Goal: Task Accomplishment & Management: Use online tool/utility

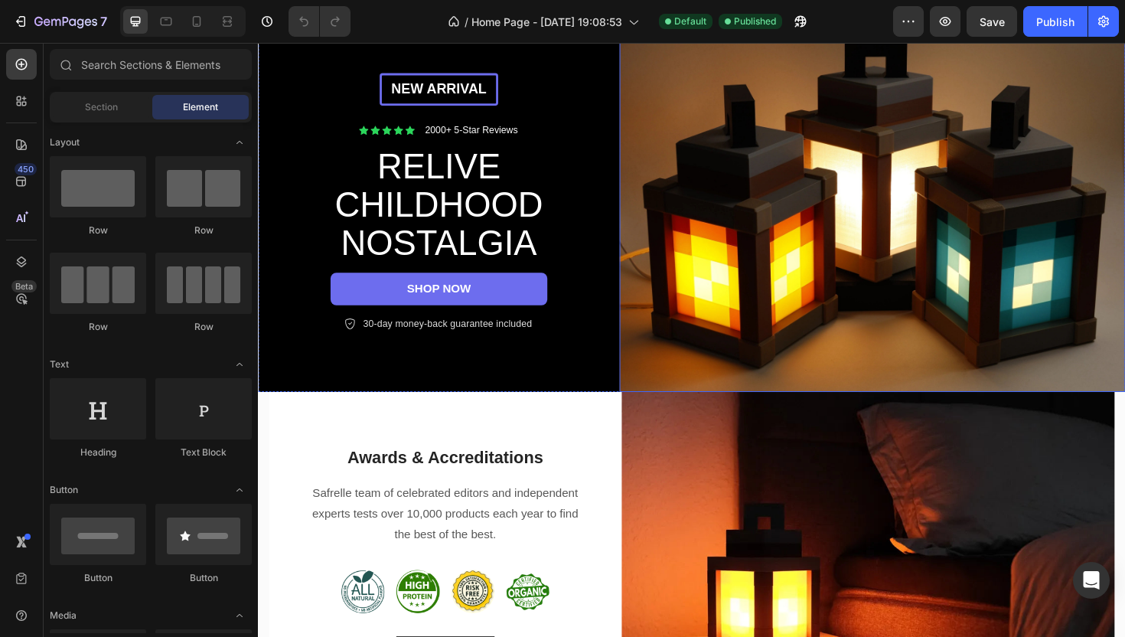
scroll to position [167, 0]
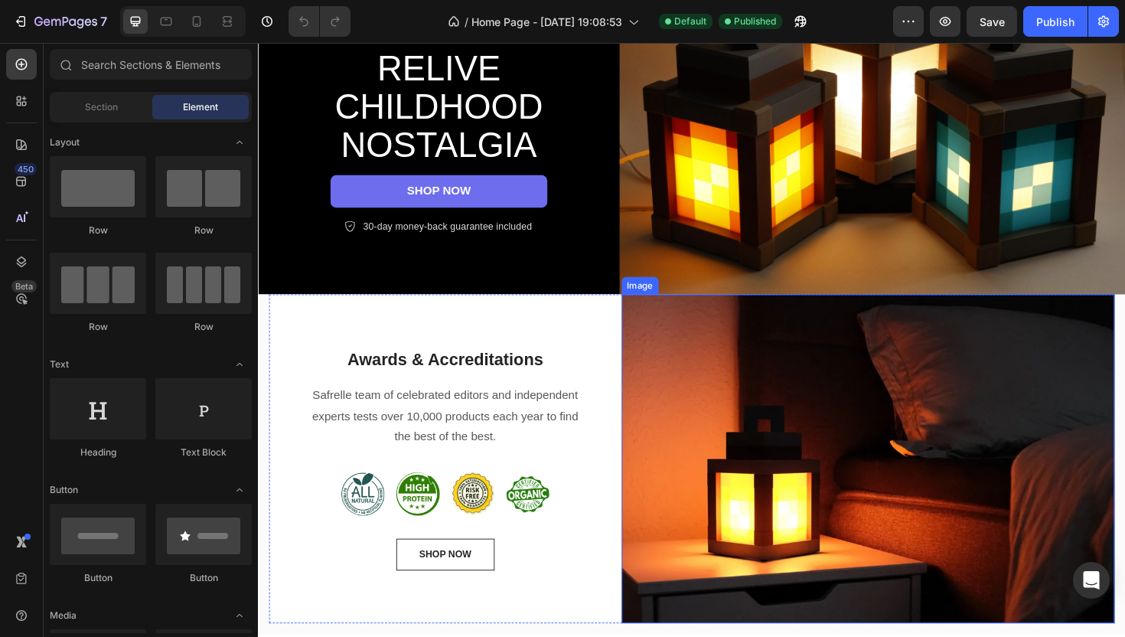
click at [841, 418] on img at bounding box center [904, 483] width 523 height 348
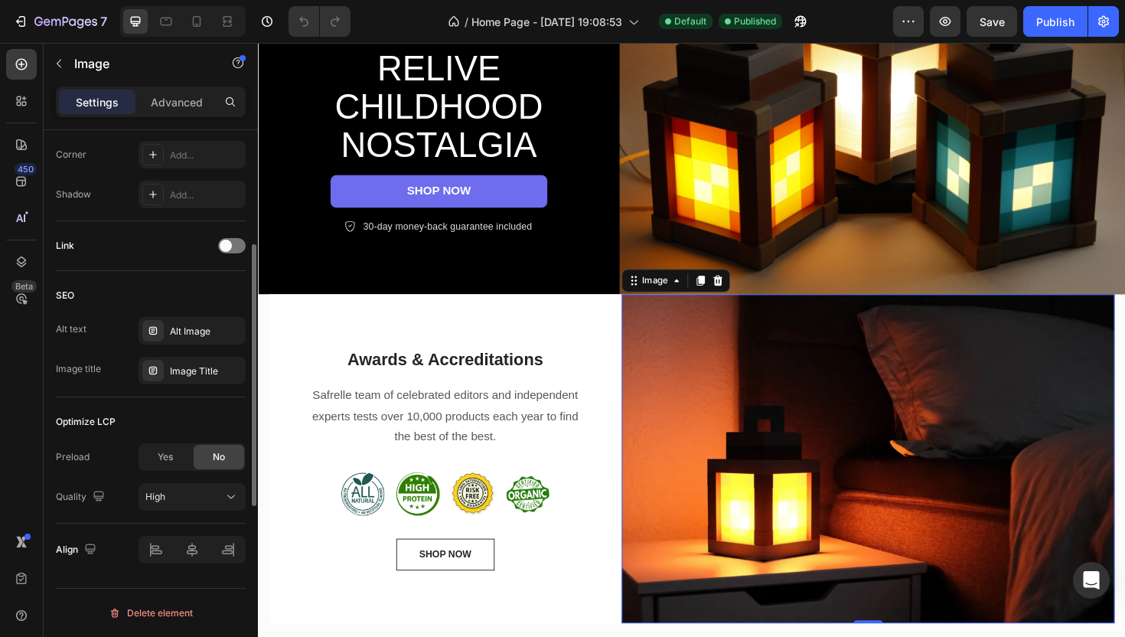
scroll to position [0, 0]
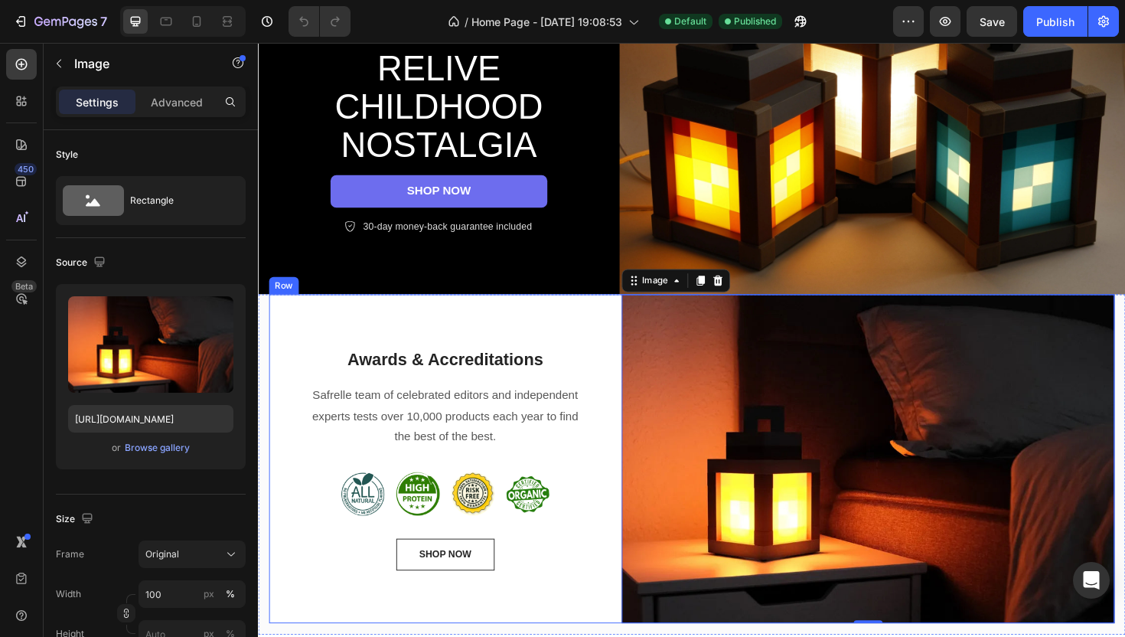
click at [622, 311] on div "Awards & Accreditations Heading Safrelle team of celebrated editors and indepen…" at bounding box center [456, 483] width 374 height 348
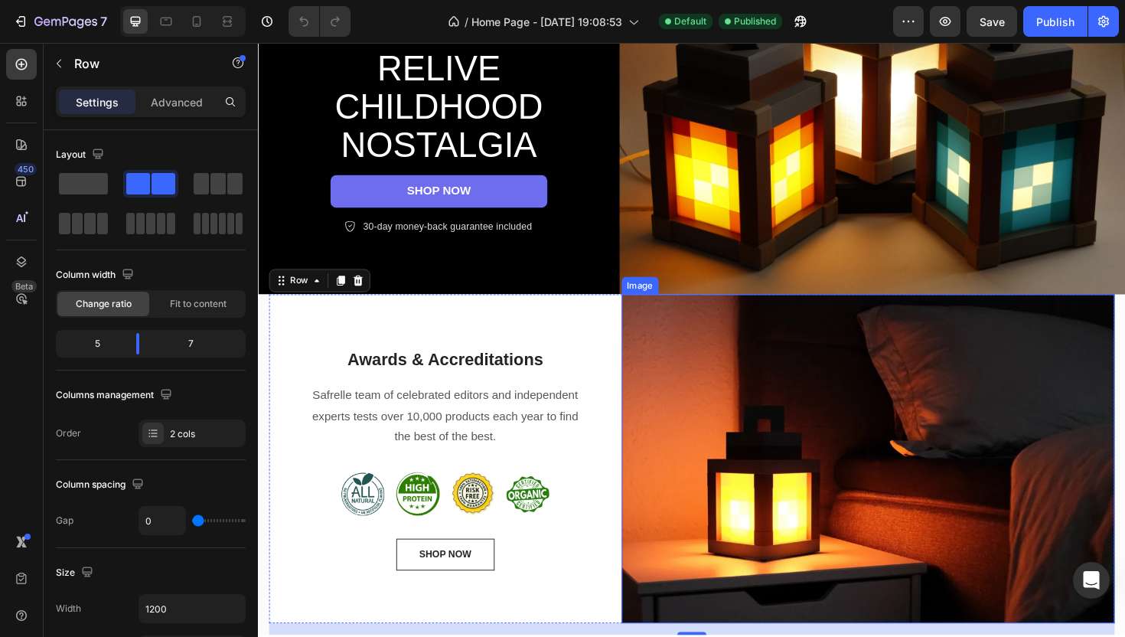
click at [699, 361] on img at bounding box center [904, 483] width 523 height 348
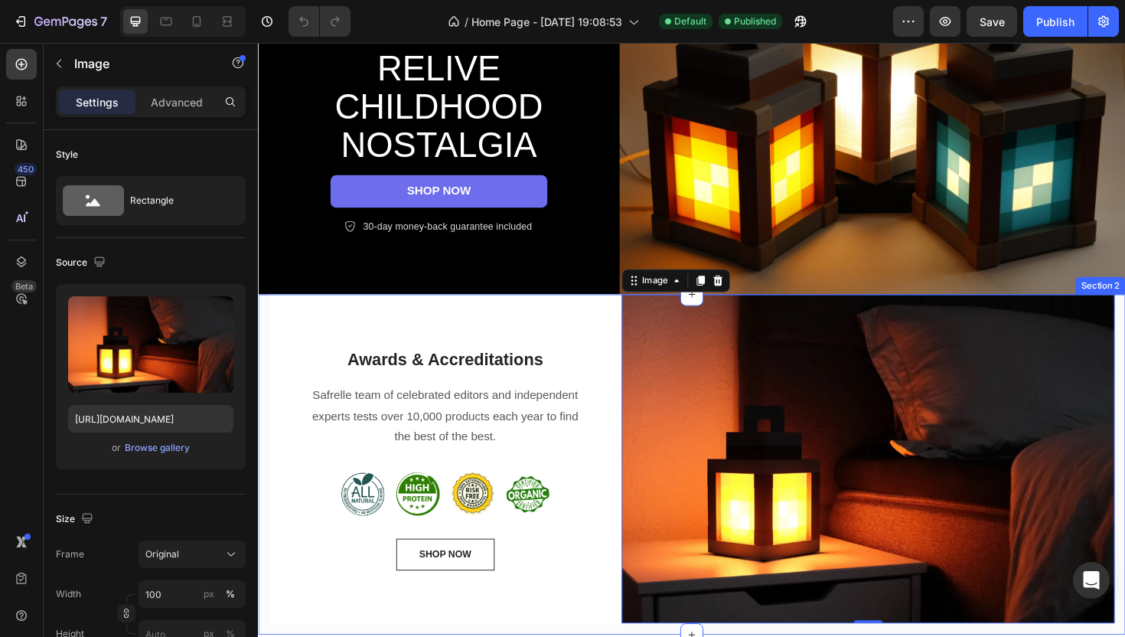
click at [1125, 361] on div "Awards & Accreditations Heading Safrelle team of celebrated editors and indepen…" at bounding box center [717, 489] width 919 height 361
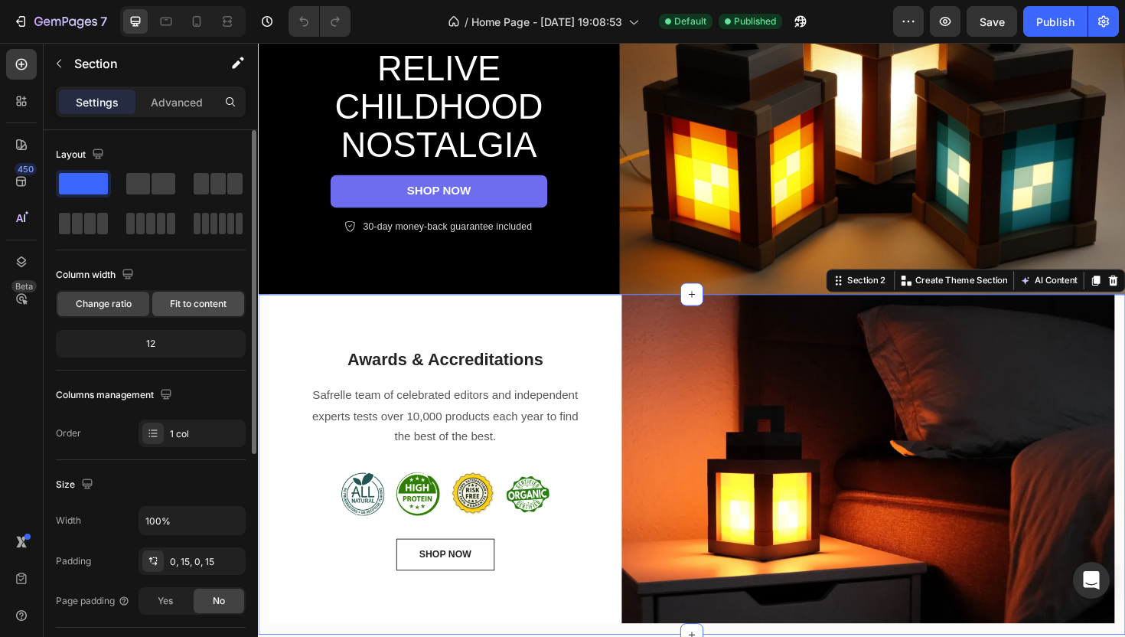
click at [197, 310] on span "Fit to content" at bounding box center [198, 304] width 57 height 14
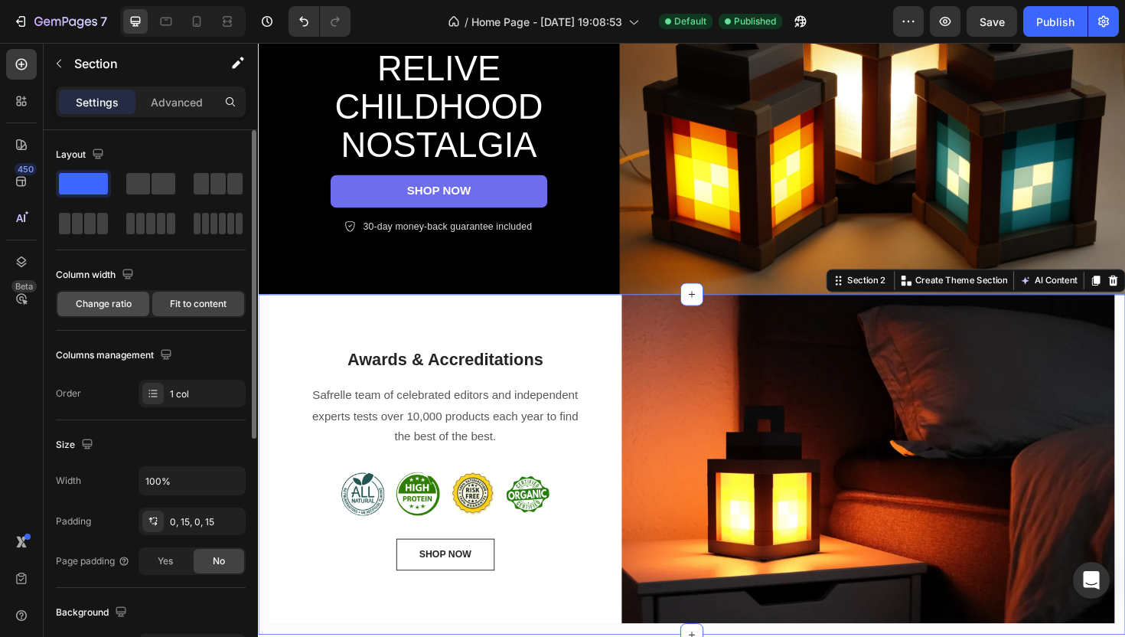
click at [116, 302] on span "Change ratio" at bounding box center [104, 304] width 56 height 14
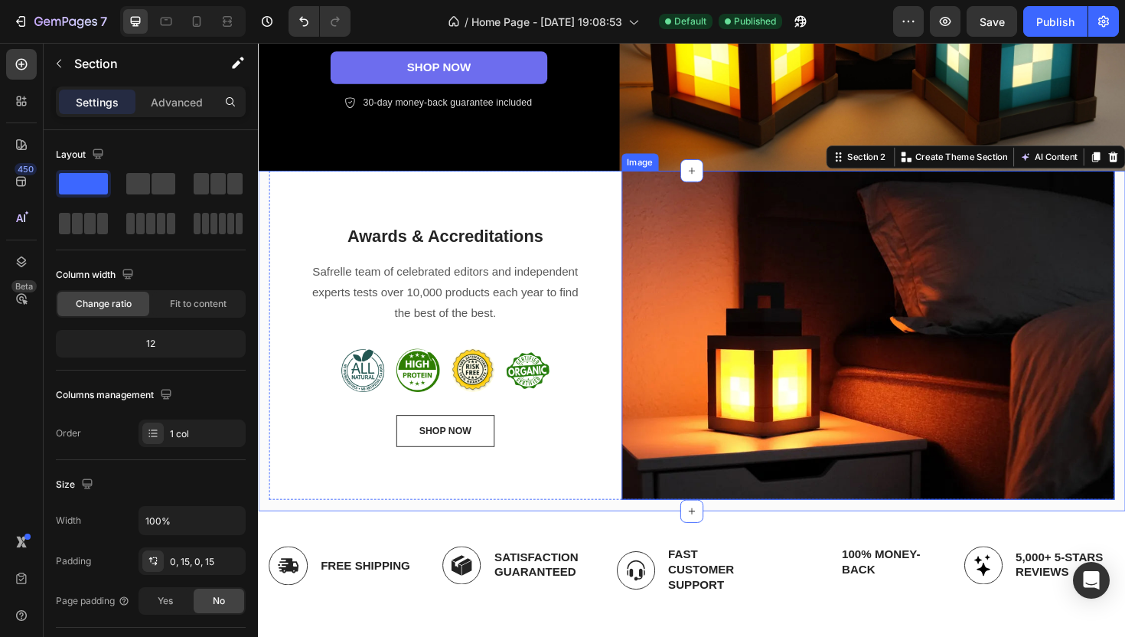
scroll to position [310, 0]
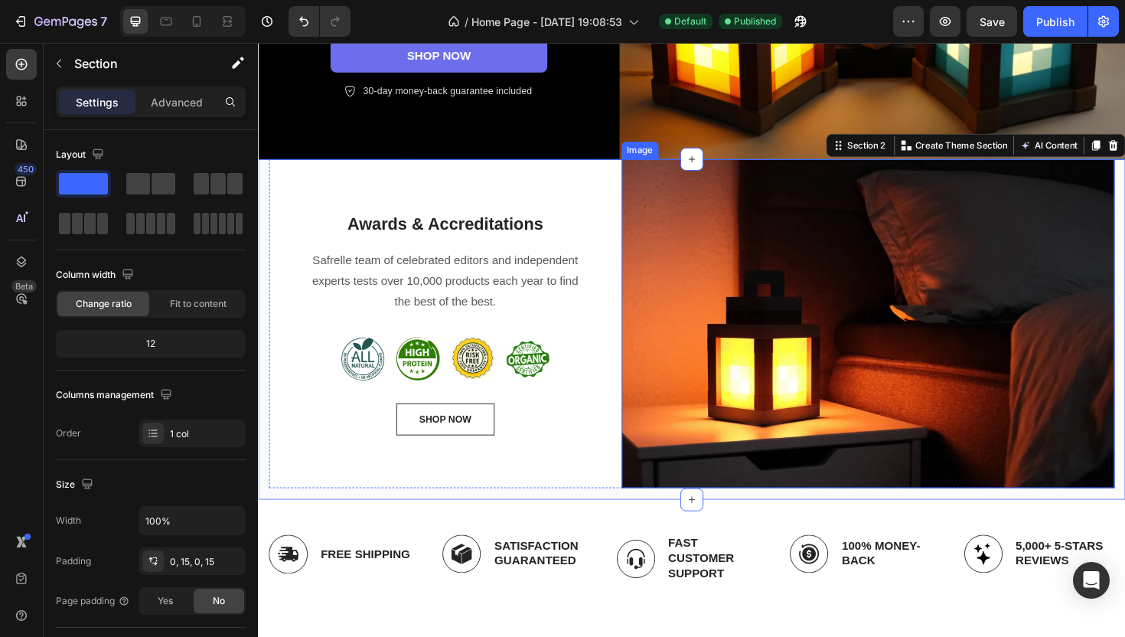
click at [730, 312] on img at bounding box center [904, 340] width 523 height 348
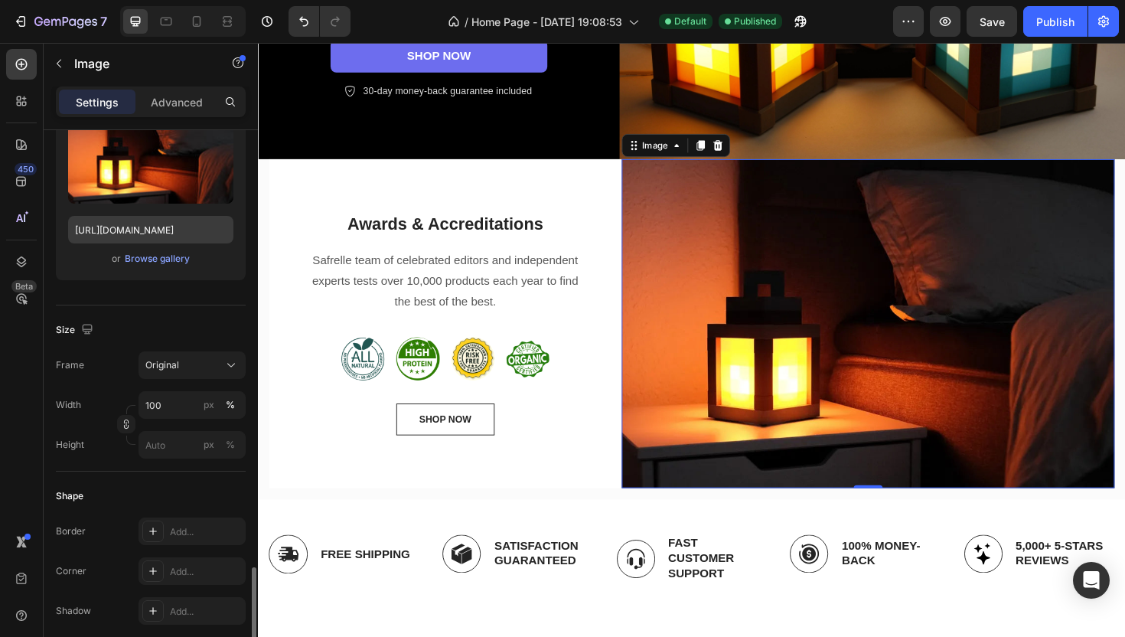
scroll to position [97, 0]
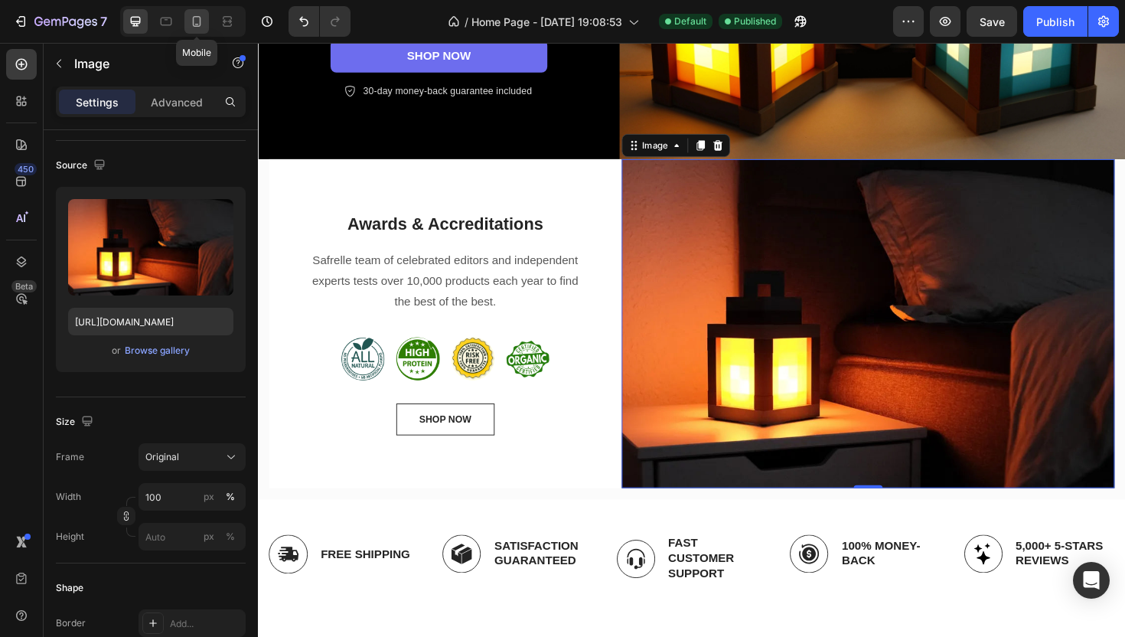
click at [189, 21] on icon at bounding box center [196, 21] width 15 height 15
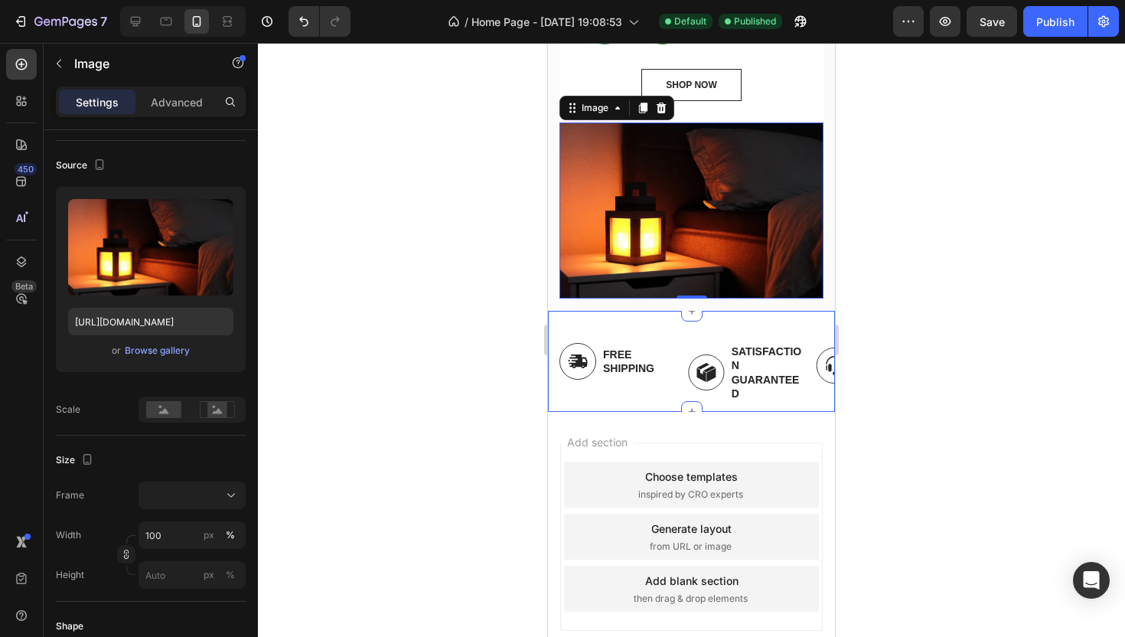
scroll to position [727, 0]
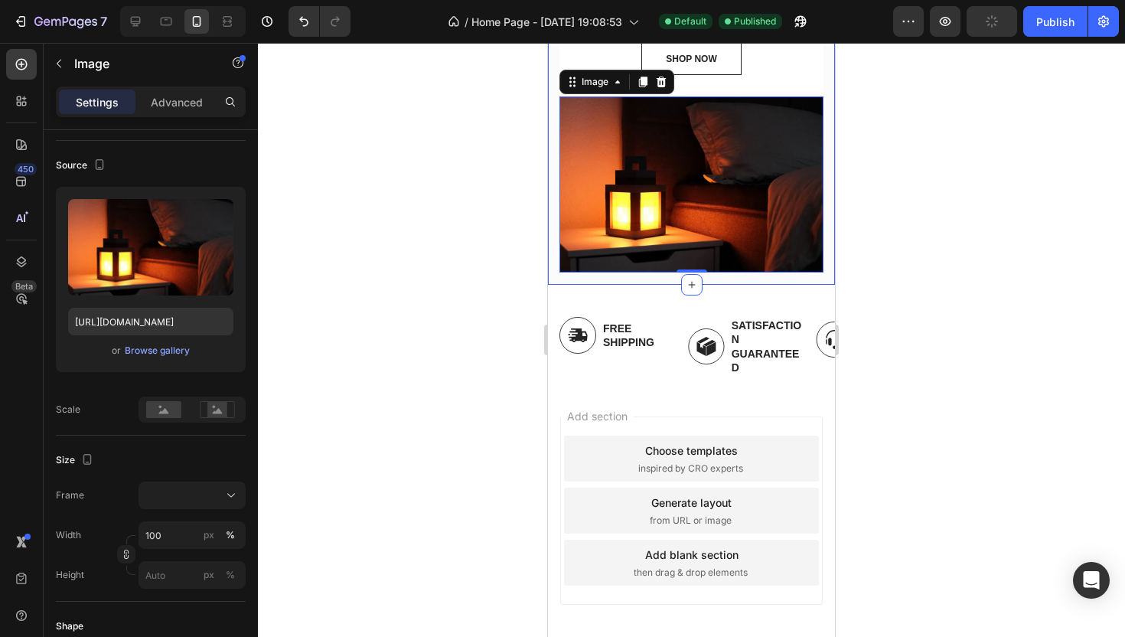
click at [554, 247] on div "Awards & Accreditations Heading Safrelle team of celebrated editors and indepen…" at bounding box center [691, 59] width 287 height 451
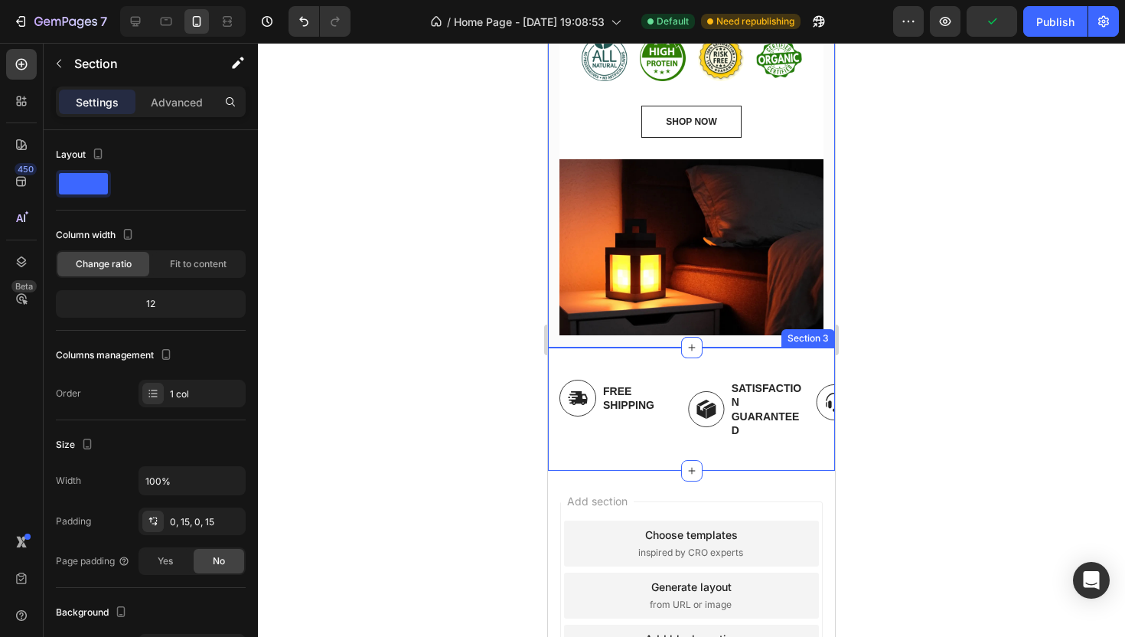
scroll to position [588, 0]
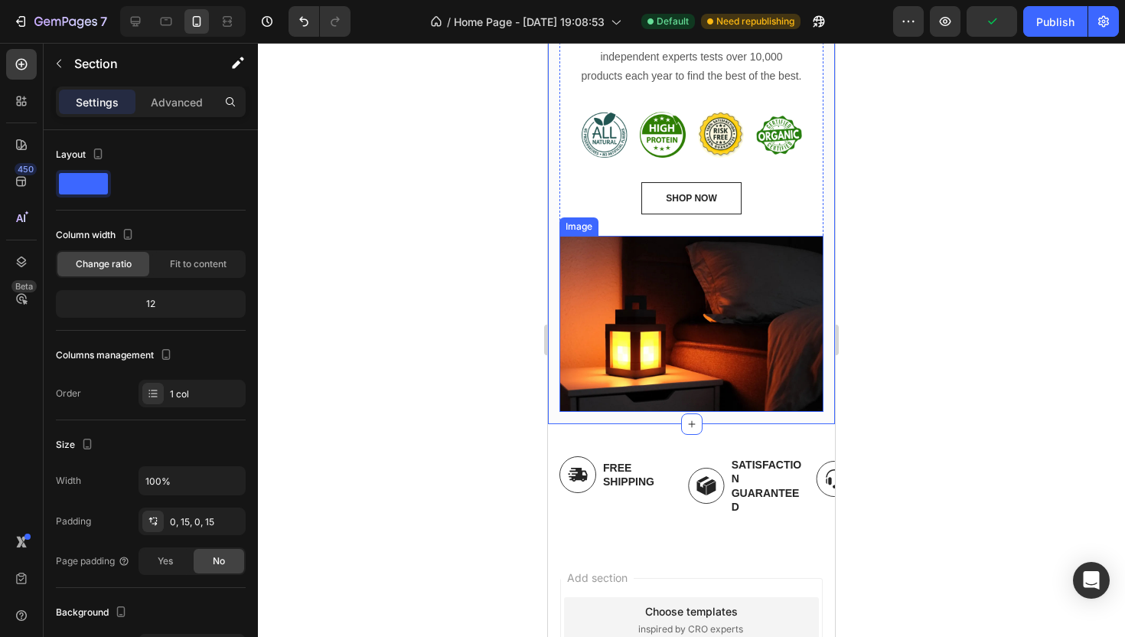
click at [635, 380] on img at bounding box center [692, 324] width 264 height 176
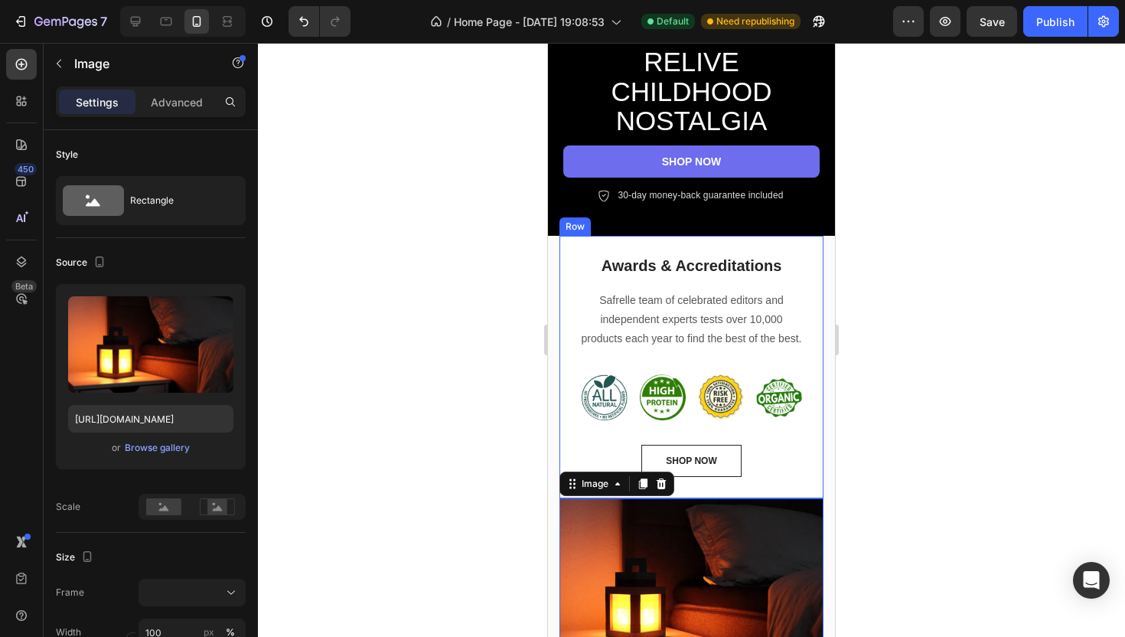
scroll to position [474, 0]
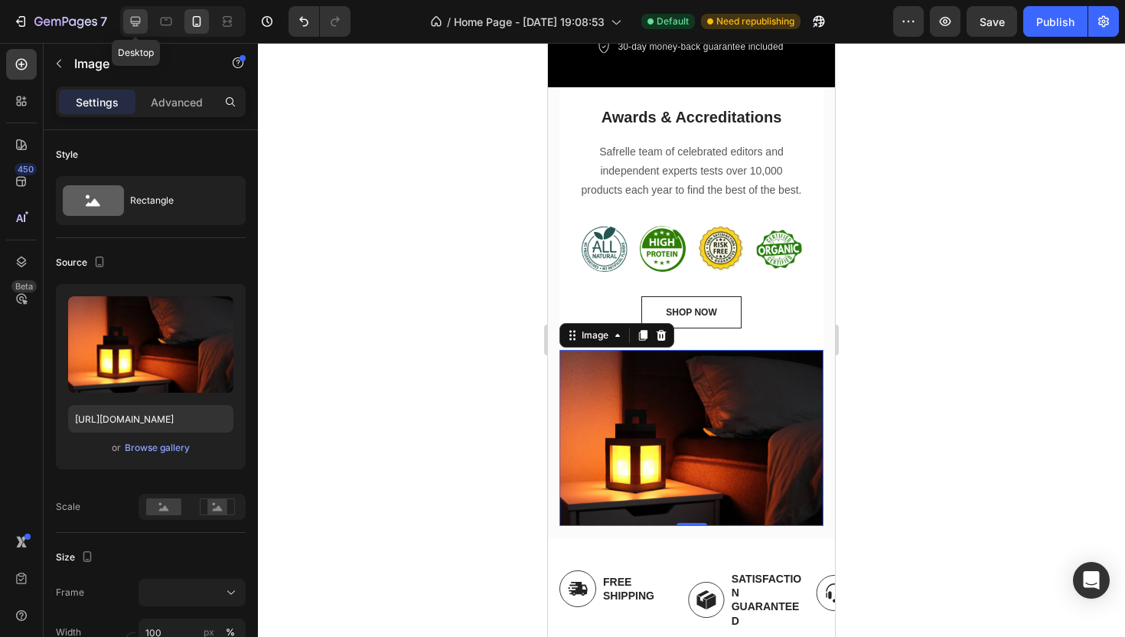
click at [145, 18] on div at bounding box center [135, 21] width 24 height 24
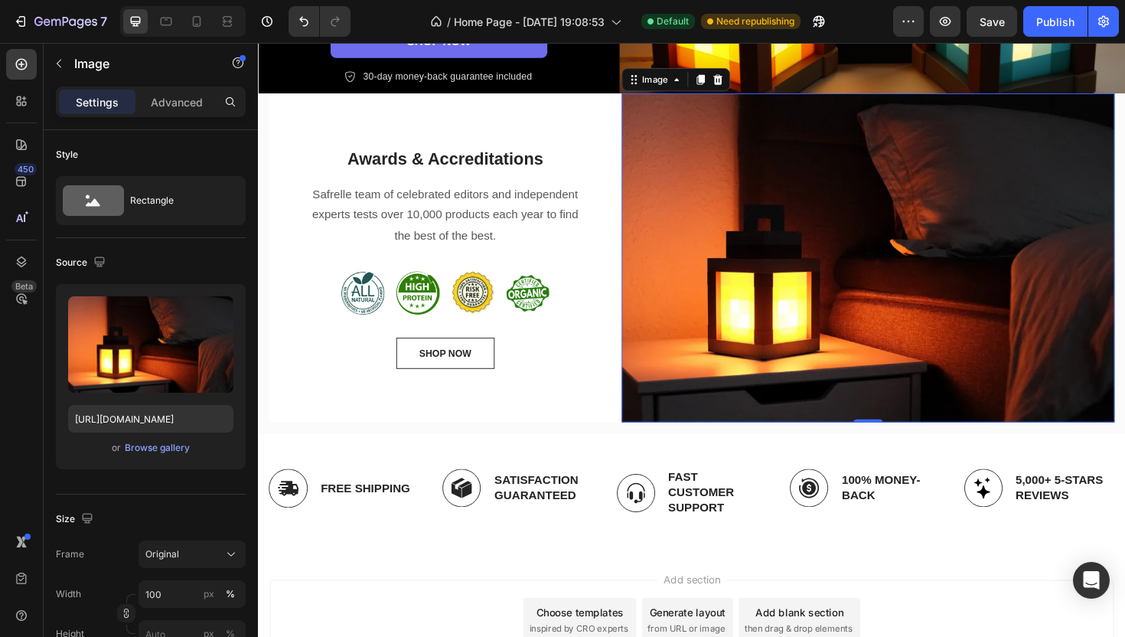
scroll to position [236, 0]
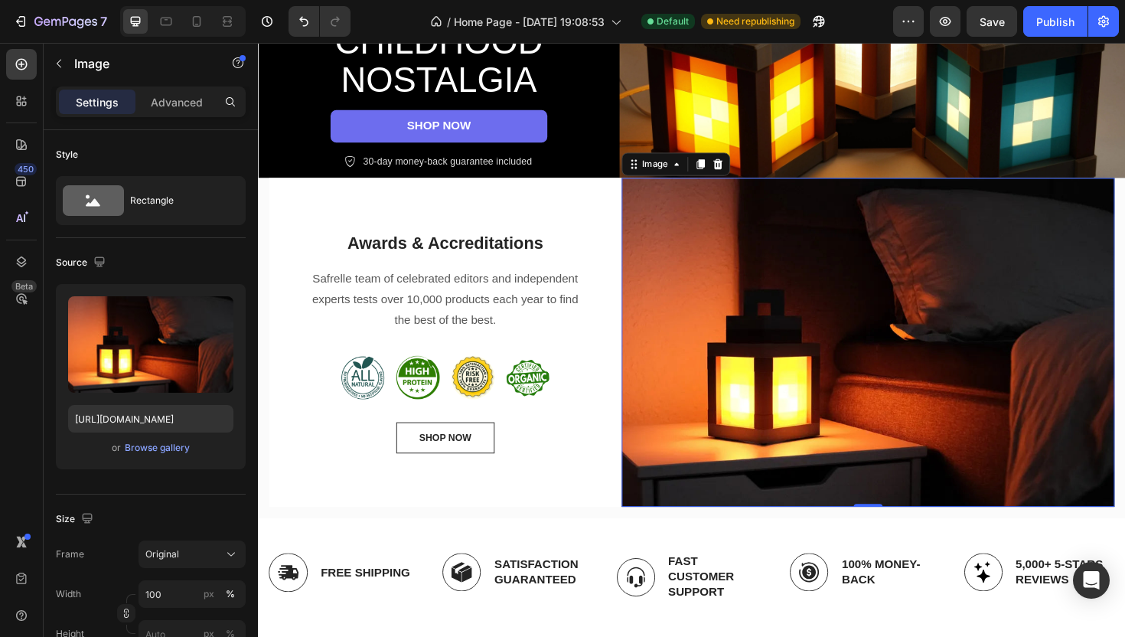
click at [1018, 286] on img at bounding box center [904, 360] width 523 height 348
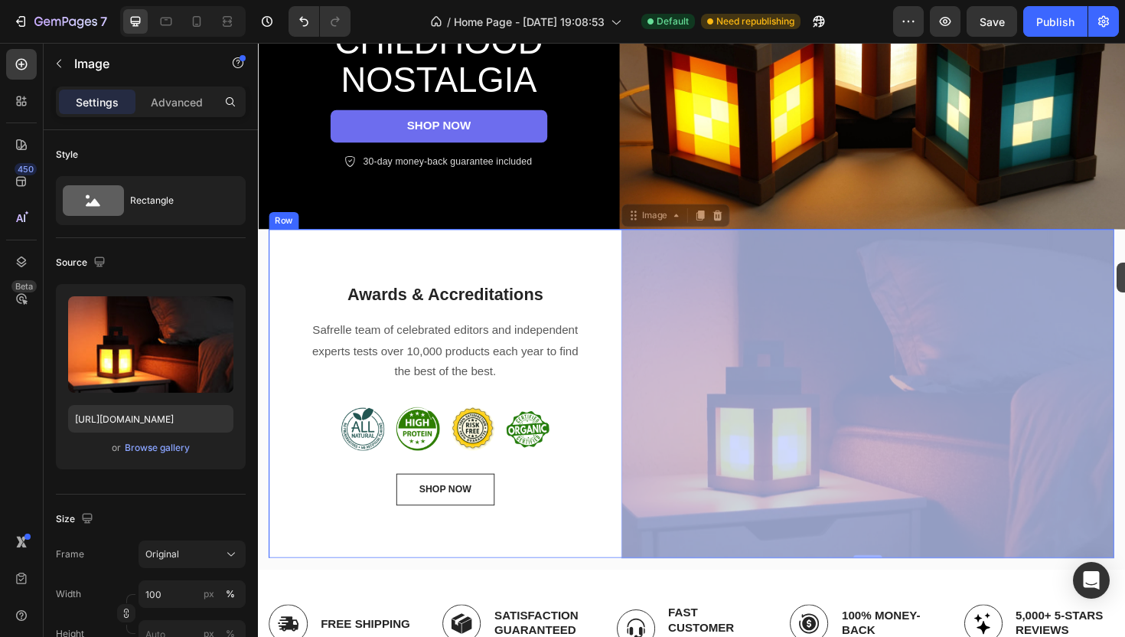
click at [1125, 276] on div "Header New arrival Text Block Row Icon Icon Icon Icon Icon Icon List 2000+ 5-St…" at bounding box center [717, 376] width 919 height 1138
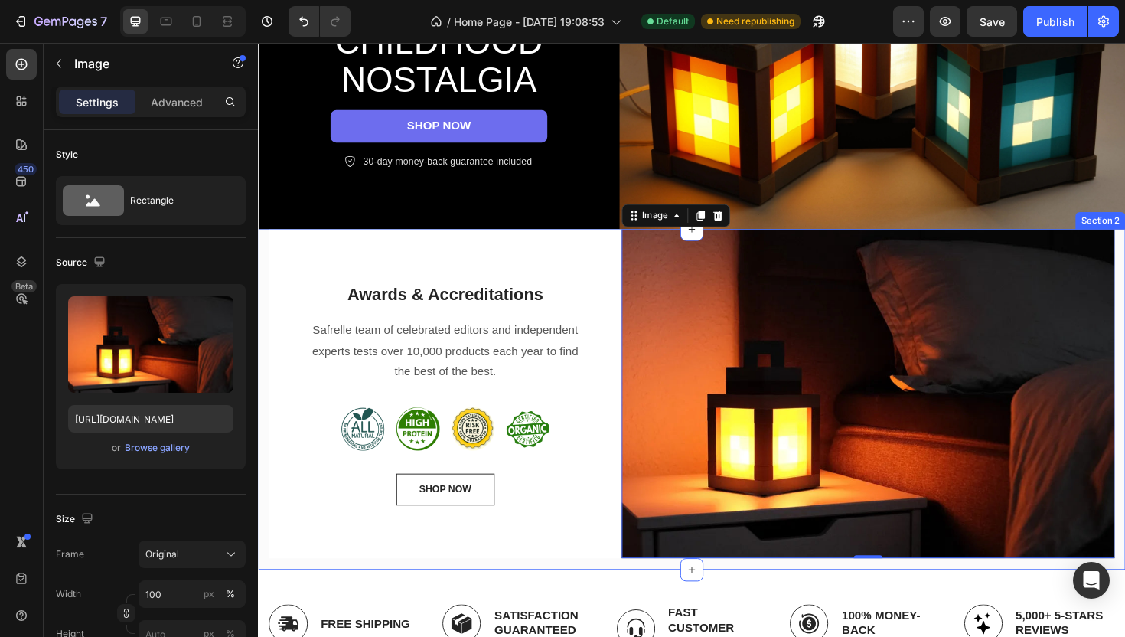
click at [1125, 276] on div "Awards & Accreditations Heading Safrelle team of celebrated editors and indepen…" at bounding box center [717, 420] width 919 height 361
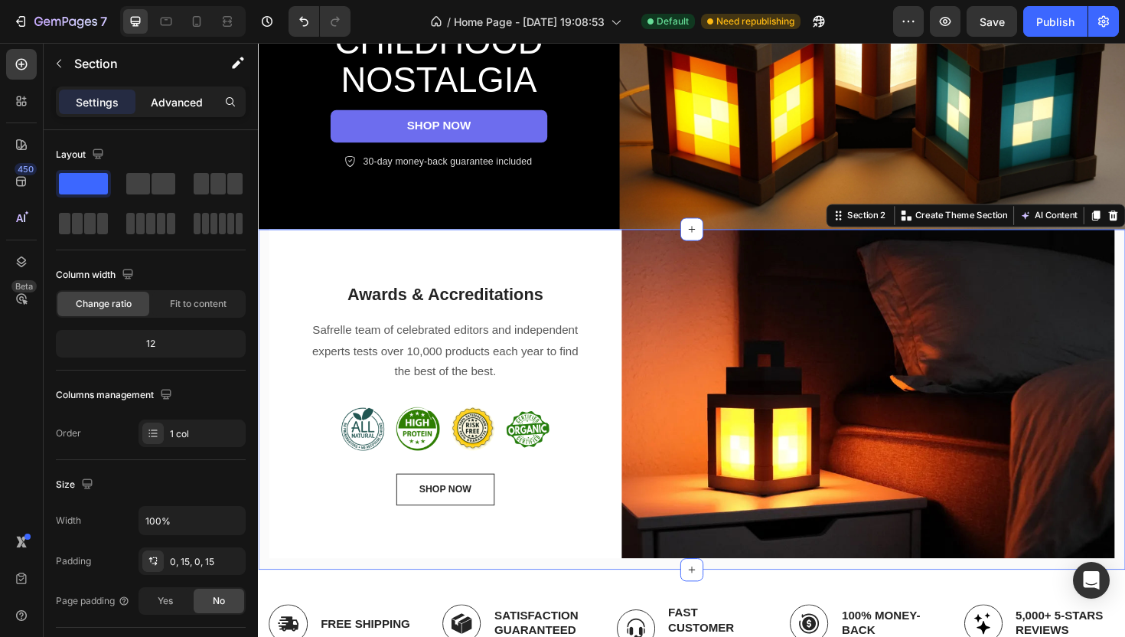
click at [172, 95] on p "Advanced" at bounding box center [177, 102] width 52 height 16
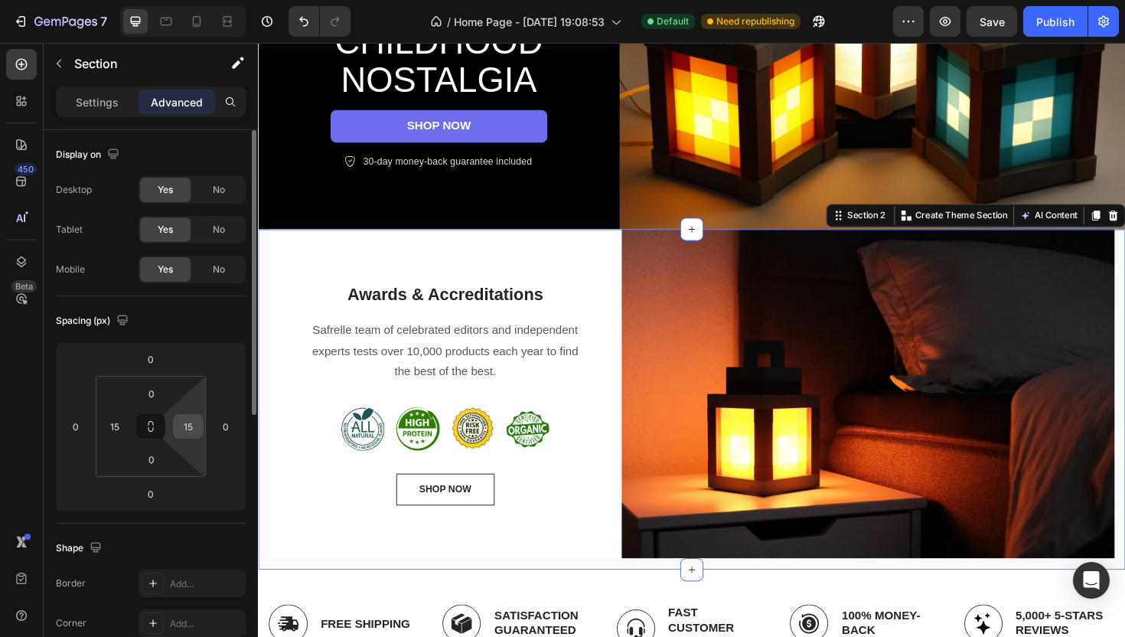
click at [188, 425] on input "15" at bounding box center [188, 426] width 23 height 23
type input "0"
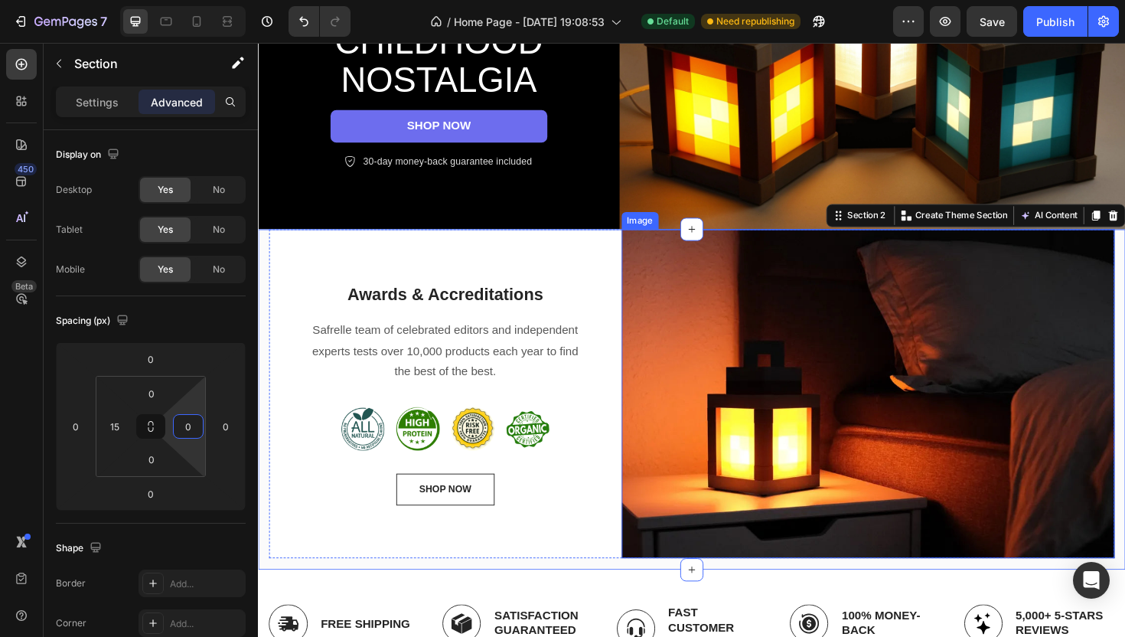
click at [706, 431] on img at bounding box center [904, 414] width 523 height 348
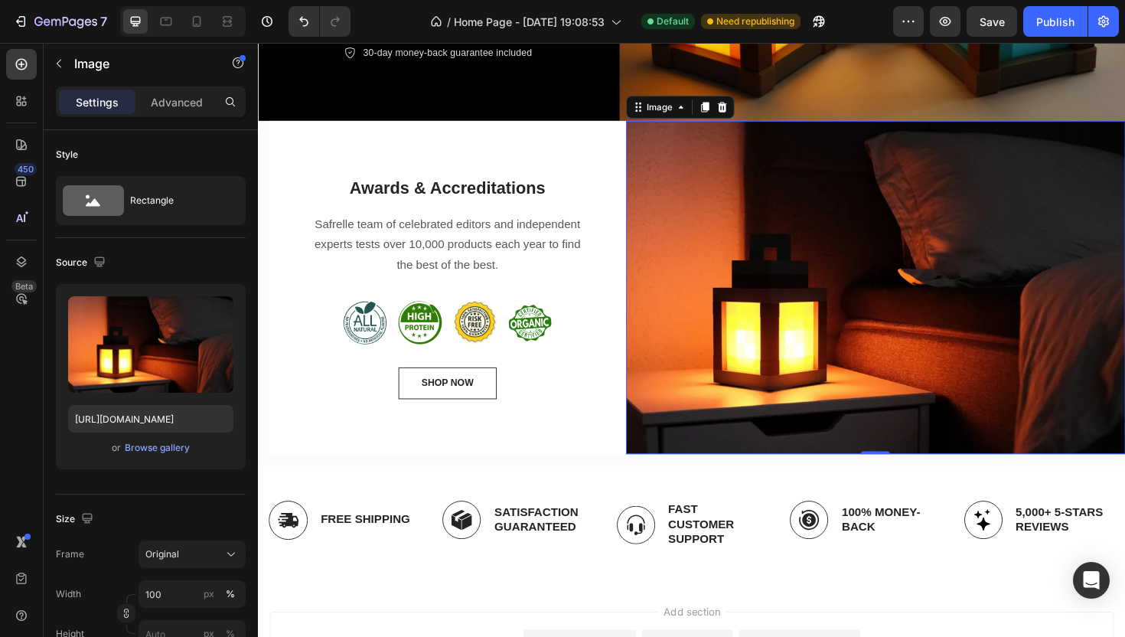
scroll to position [380, 0]
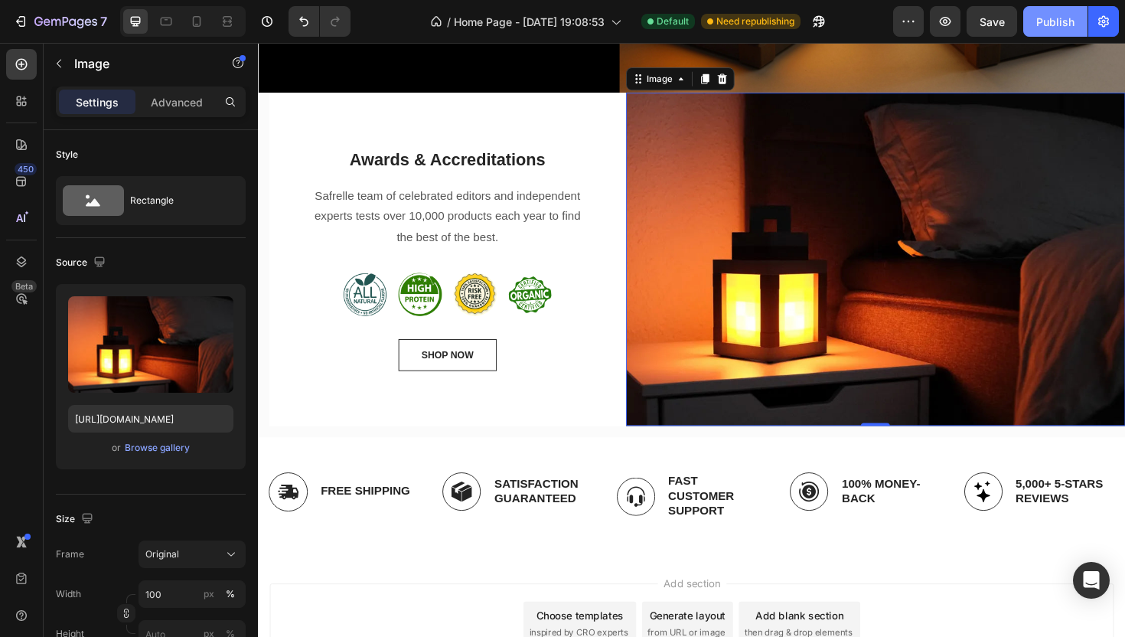
click at [1063, 28] on div "Publish" at bounding box center [1056, 22] width 38 height 16
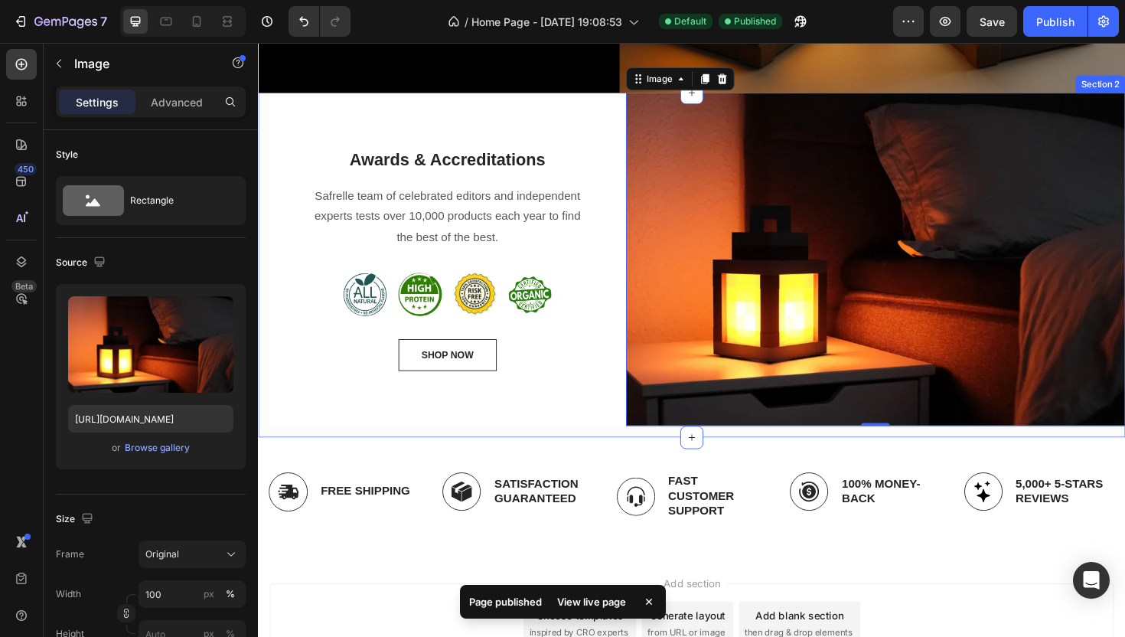
click at [265, 118] on div "Awards & Accreditations Heading Safrelle team of celebrated editors and indepen…" at bounding box center [717, 278] width 919 height 364
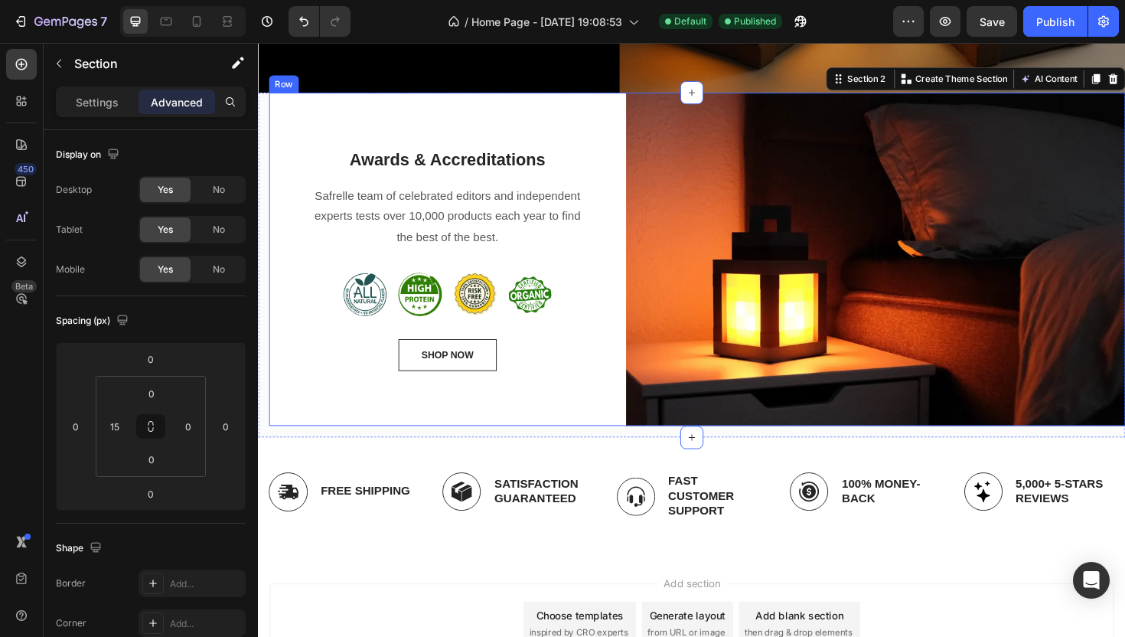
click at [302, 106] on div "Awards & Accreditations Heading Safrelle team of celebrated editors and indepen…" at bounding box center [458, 272] width 378 height 352
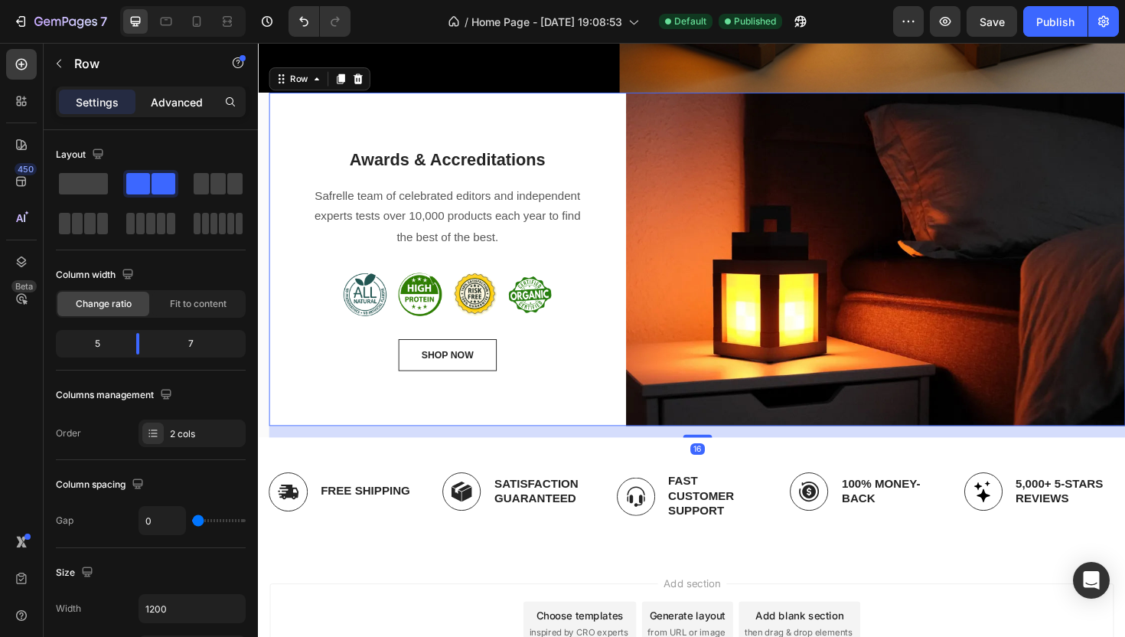
click at [197, 105] on p "Advanced" at bounding box center [177, 102] width 52 height 16
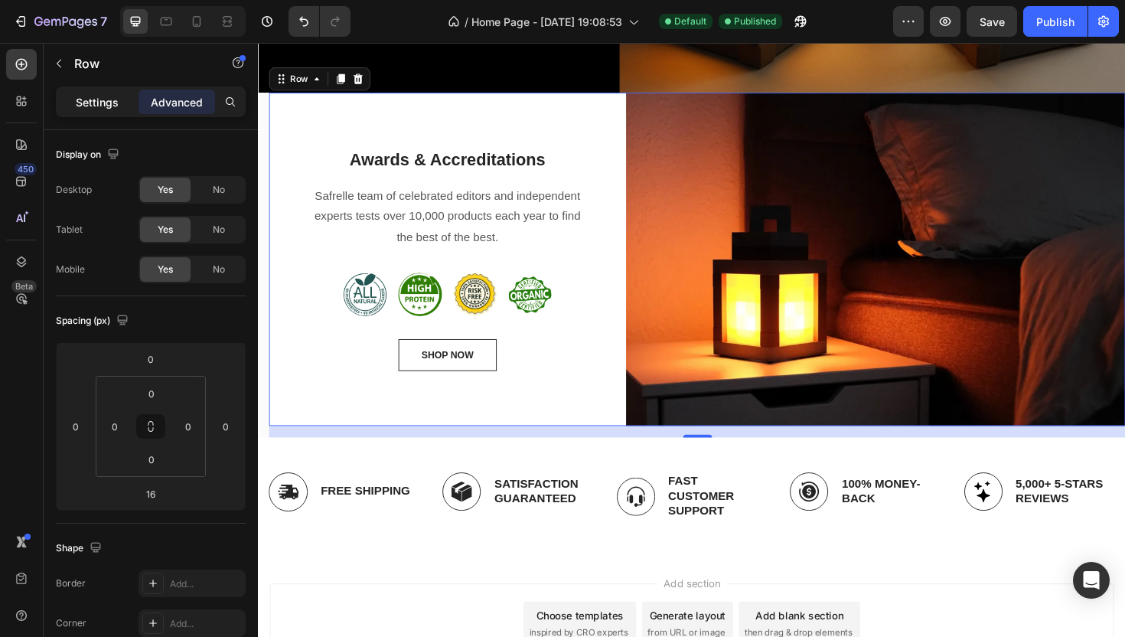
click at [116, 110] on div "Settings" at bounding box center [97, 102] width 77 height 24
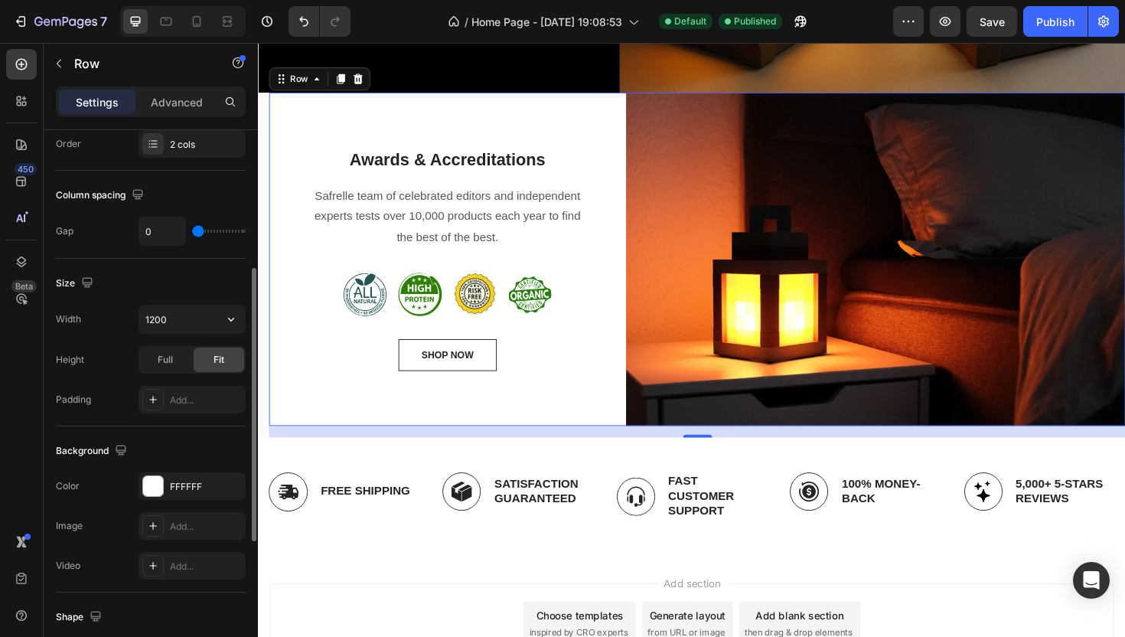
scroll to position [283, 0]
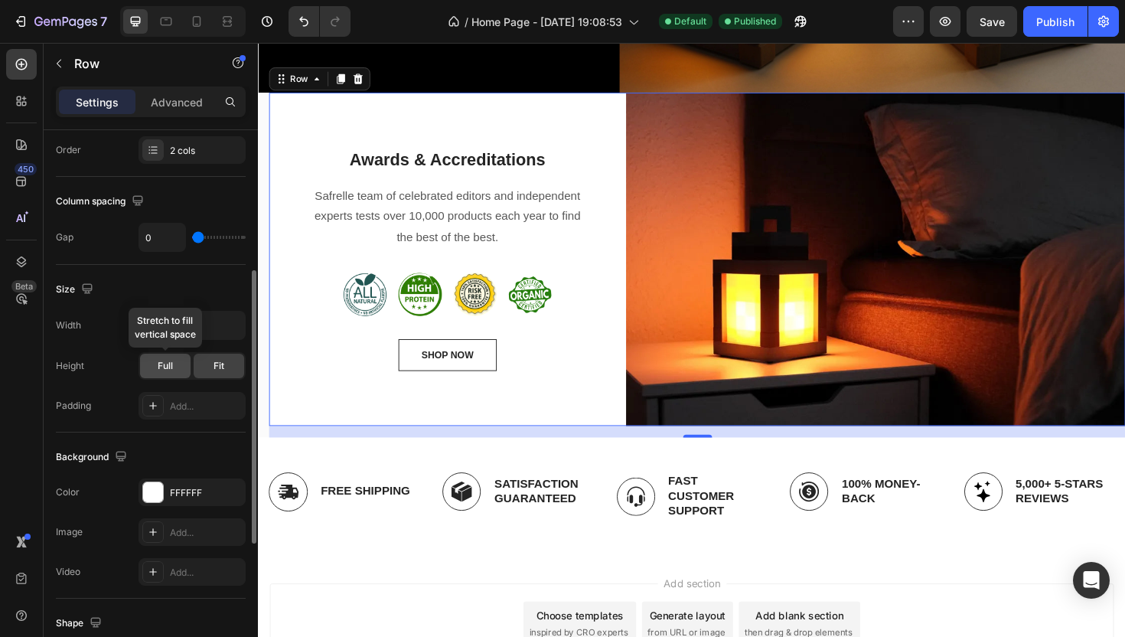
click at [165, 366] on span "Full" at bounding box center [165, 366] width 15 height 14
click at [232, 324] on icon "button" at bounding box center [231, 325] width 15 height 15
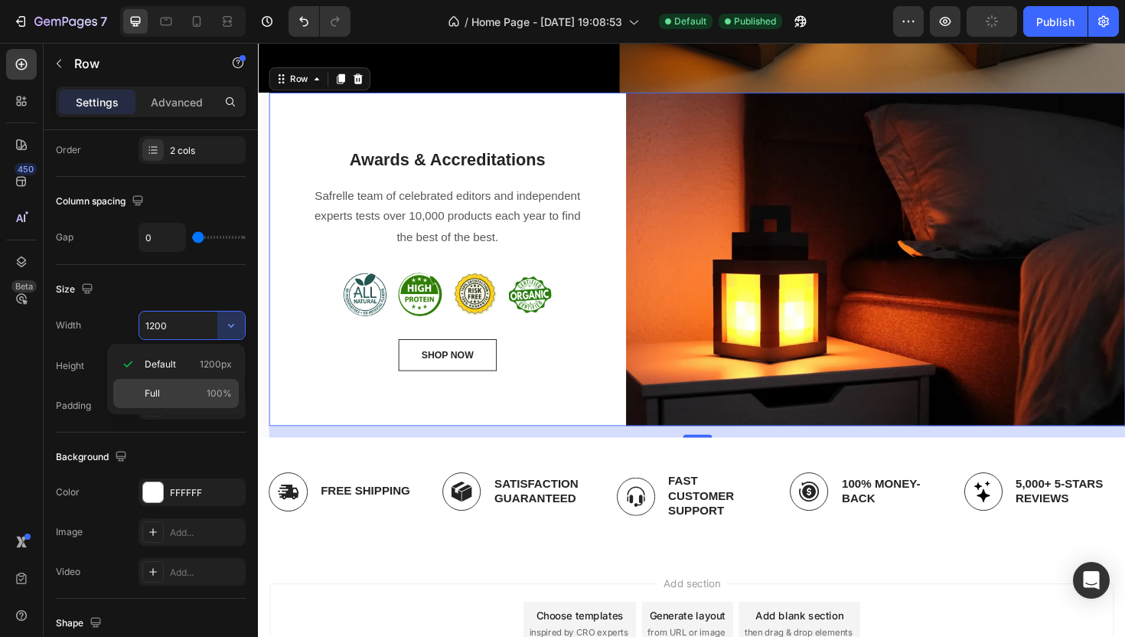
click at [191, 393] on p "Full 100%" at bounding box center [188, 394] width 87 height 14
type input "100%"
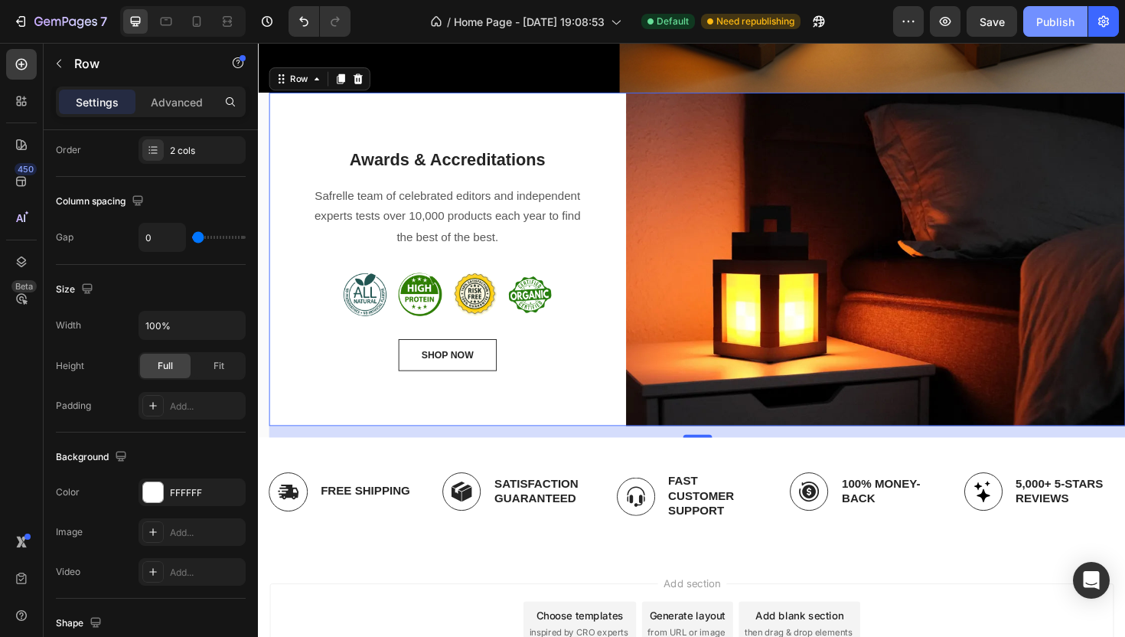
click at [1048, 28] on div "Publish" at bounding box center [1056, 22] width 38 height 16
click at [264, 118] on div "Awards & Accreditations Heading Safrelle team of celebrated editors and indepen…" at bounding box center [717, 278] width 919 height 364
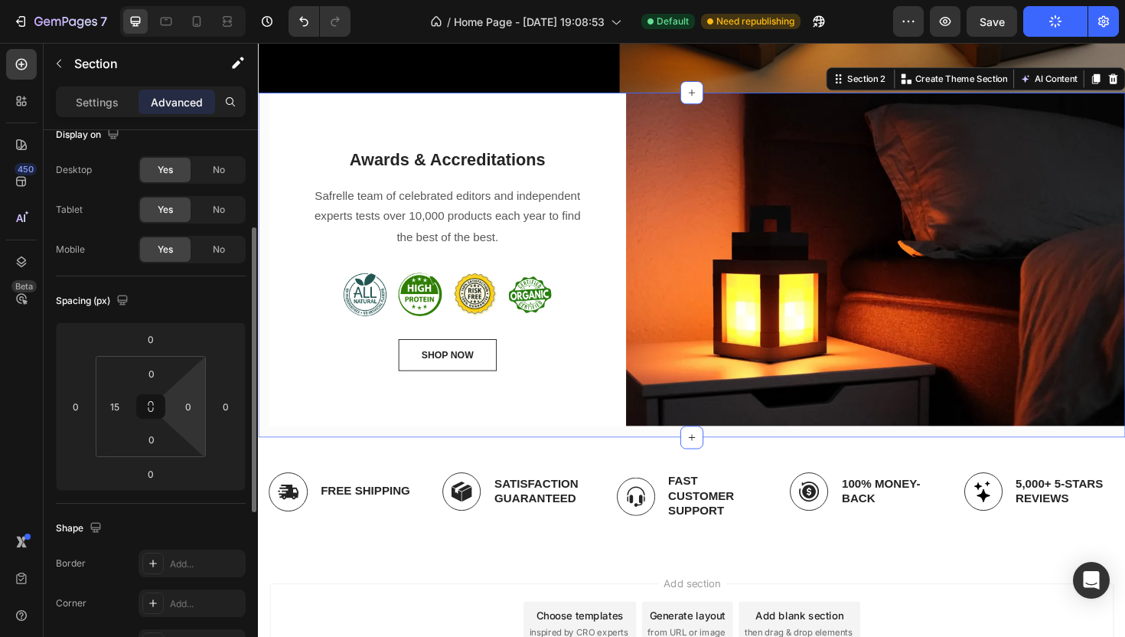
scroll to position [0, 0]
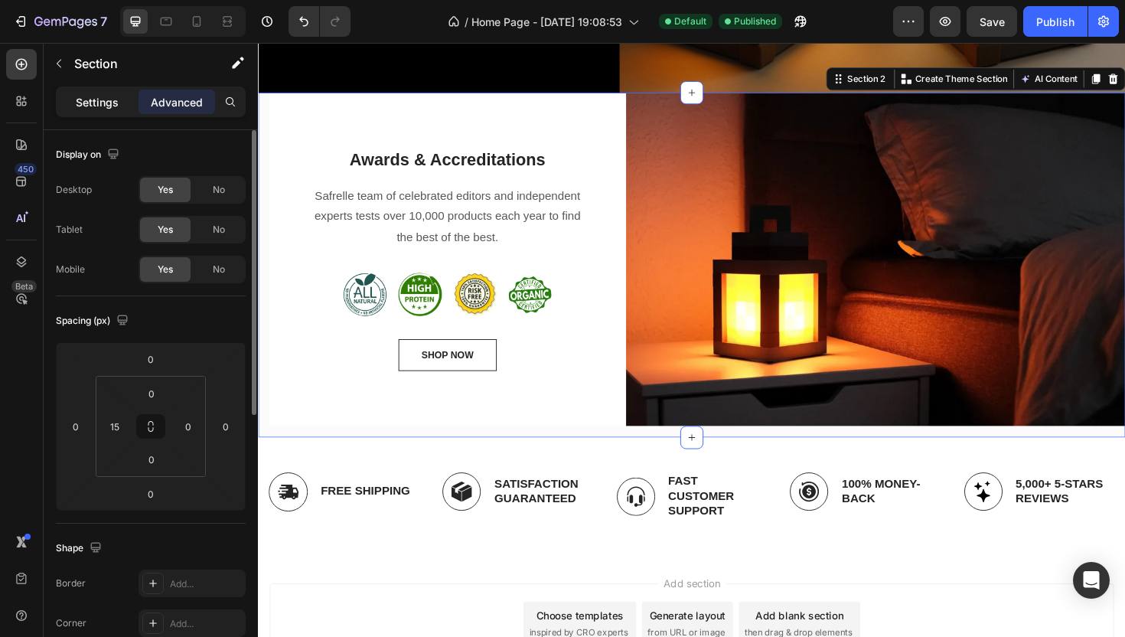
click at [93, 103] on p "Settings" at bounding box center [97, 102] width 43 height 16
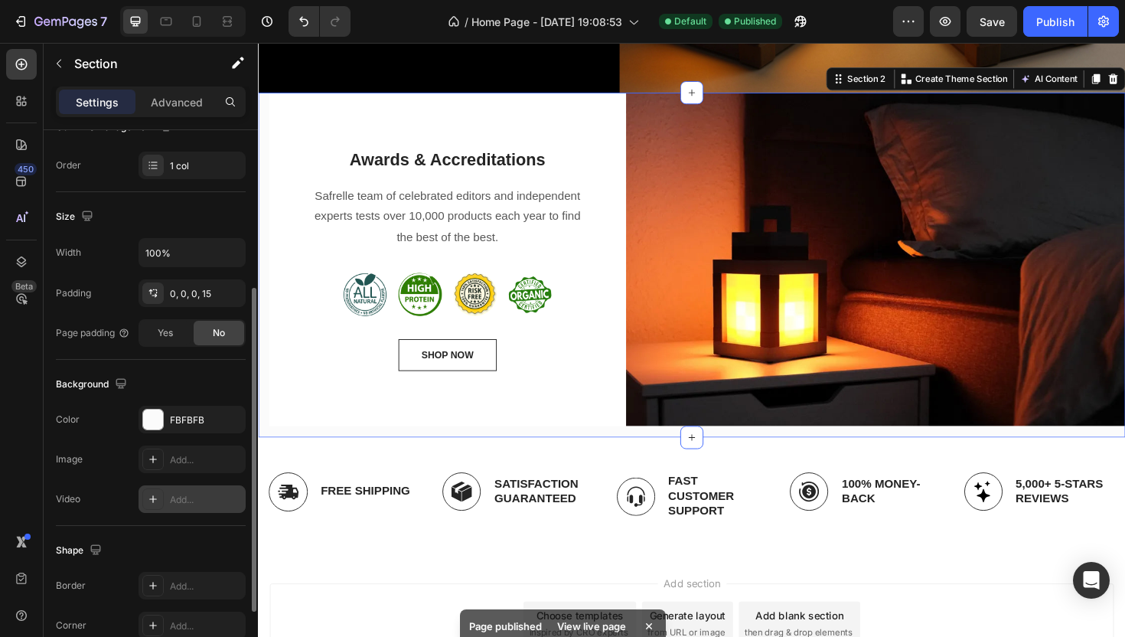
scroll to position [234, 0]
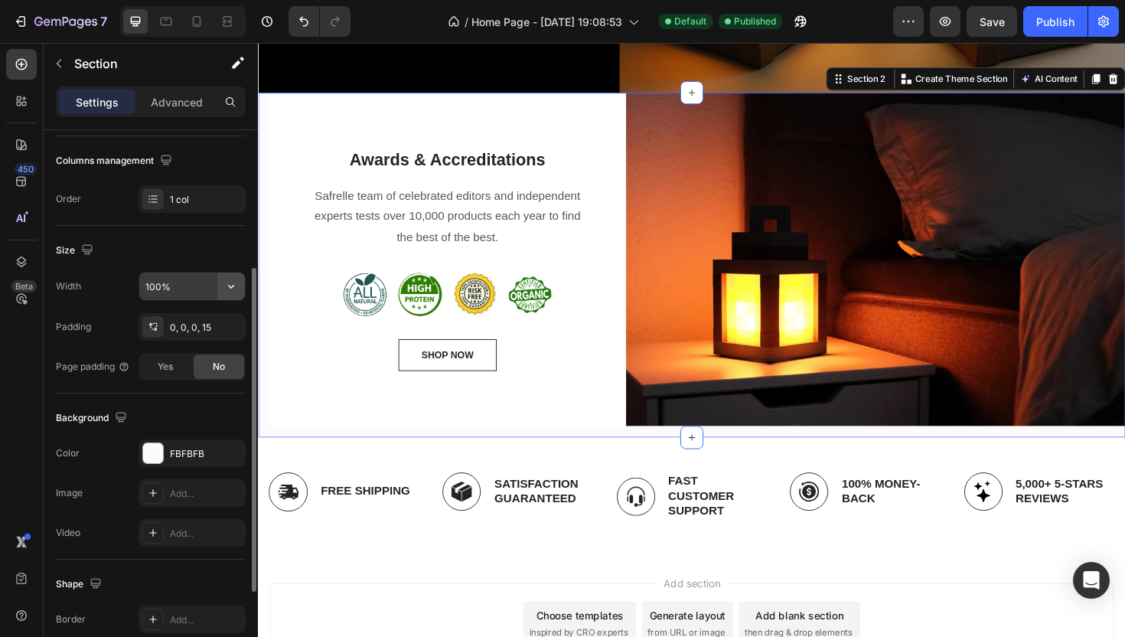
click at [227, 295] on button "button" at bounding box center [231, 287] width 28 height 28
click at [217, 259] on div "Size" at bounding box center [151, 250] width 190 height 24
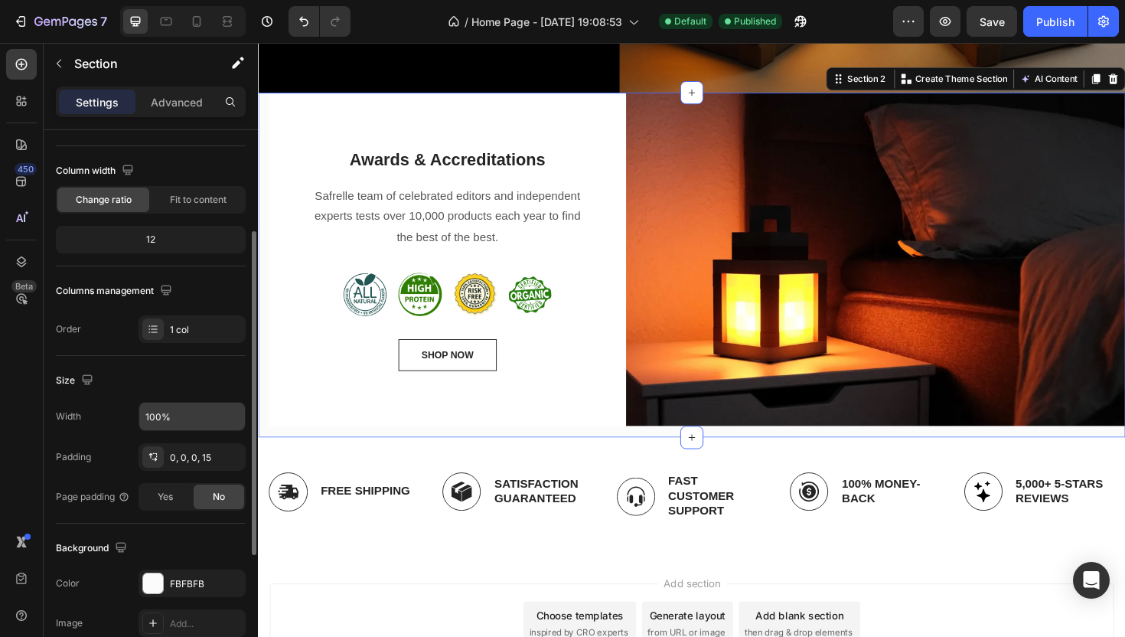
scroll to position [103, 0]
click at [211, 460] on div "0, 0, 0, 15" at bounding box center [192, 459] width 44 height 14
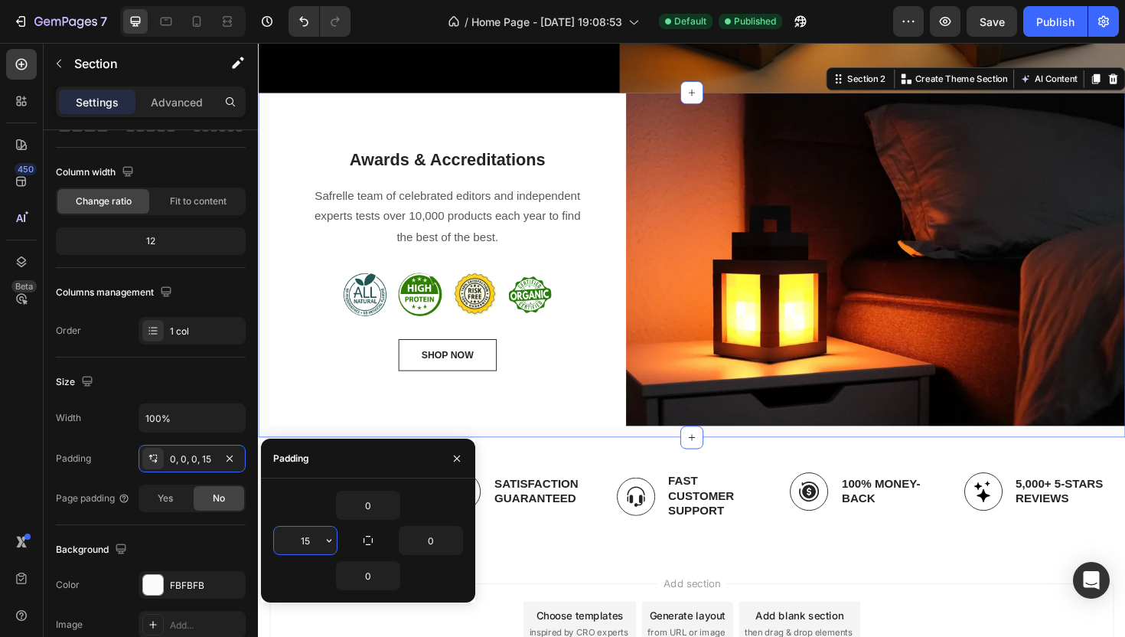
click at [288, 546] on input "15" at bounding box center [305, 541] width 63 height 28
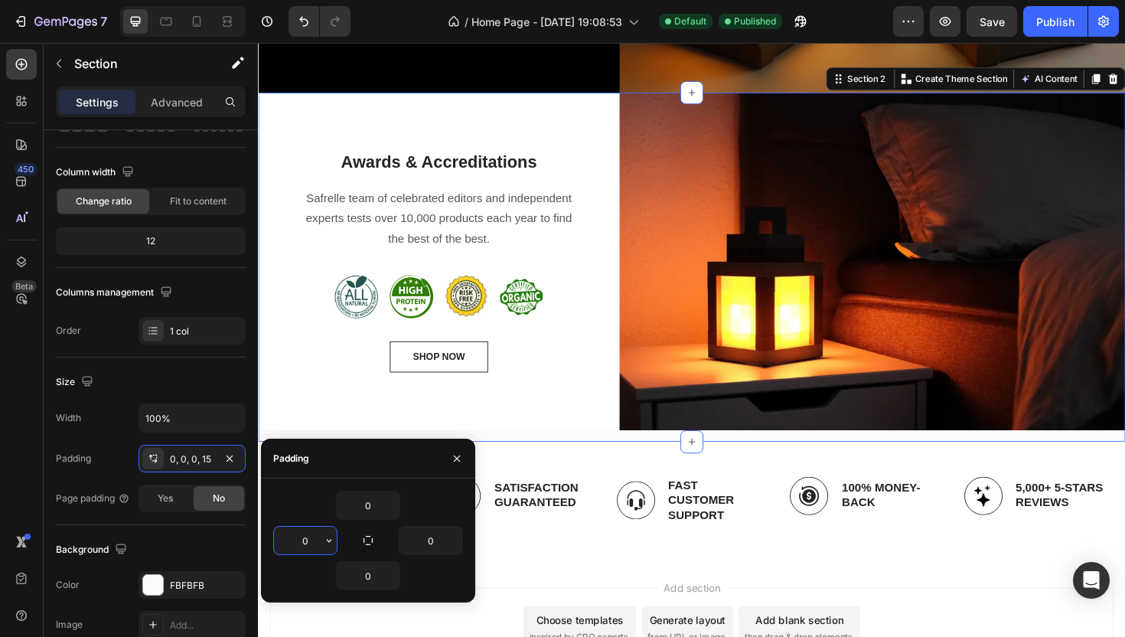
type input "0"
click at [1046, 25] on div "Publish" at bounding box center [1056, 22] width 38 height 16
